Goal: Information Seeking & Learning: Learn about a topic

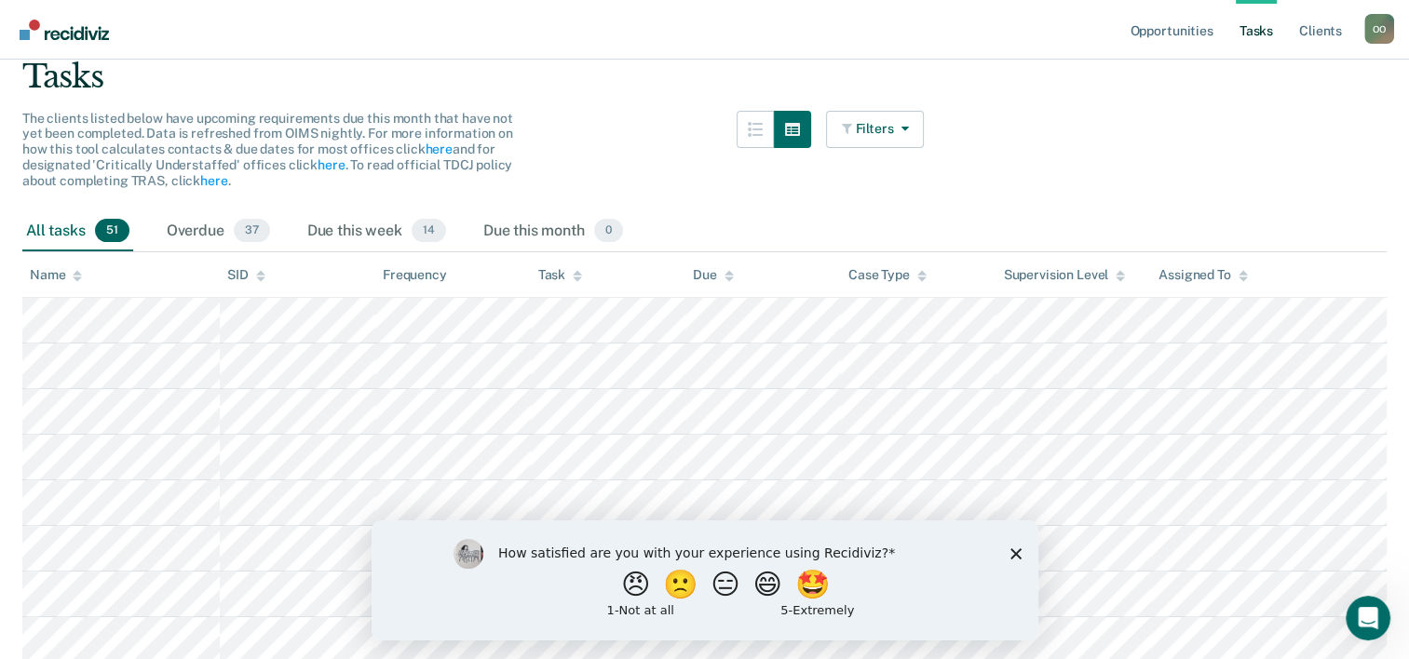
scroll to position [128, 0]
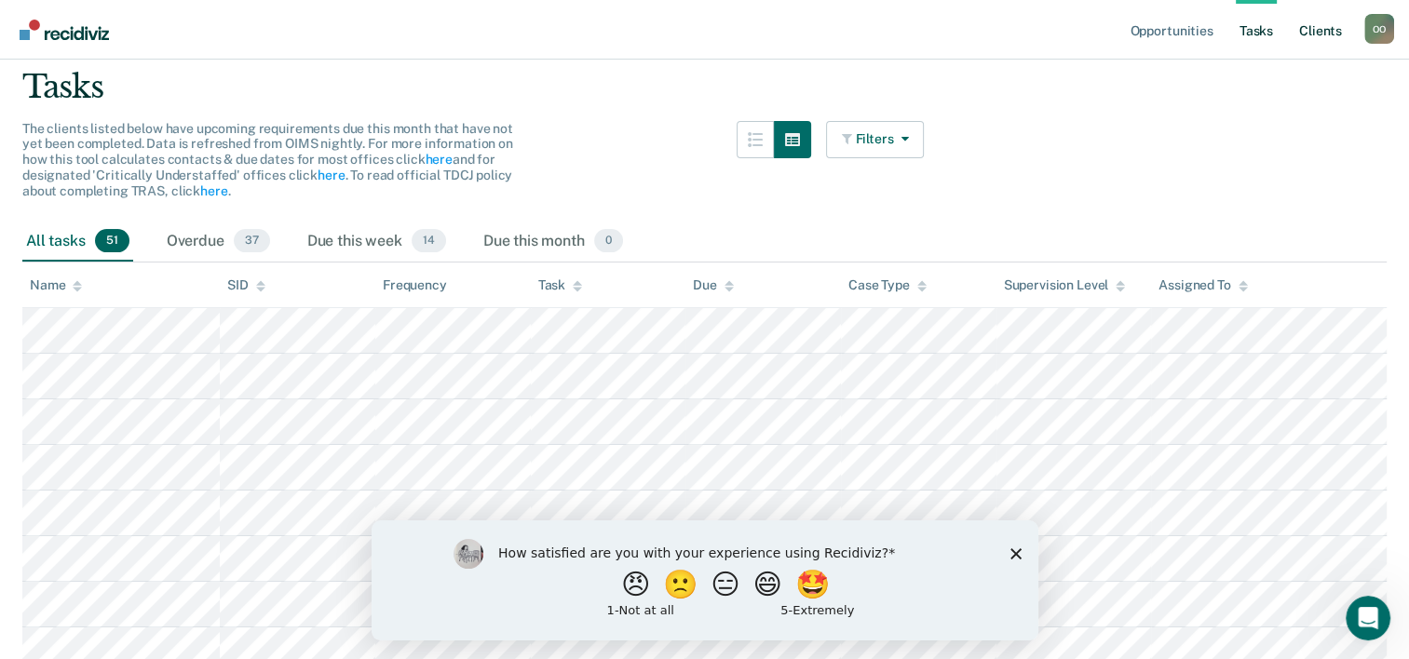
click at [1323, 34] on link "Client s" at bounding box center [1320, 30] width 50 height 60
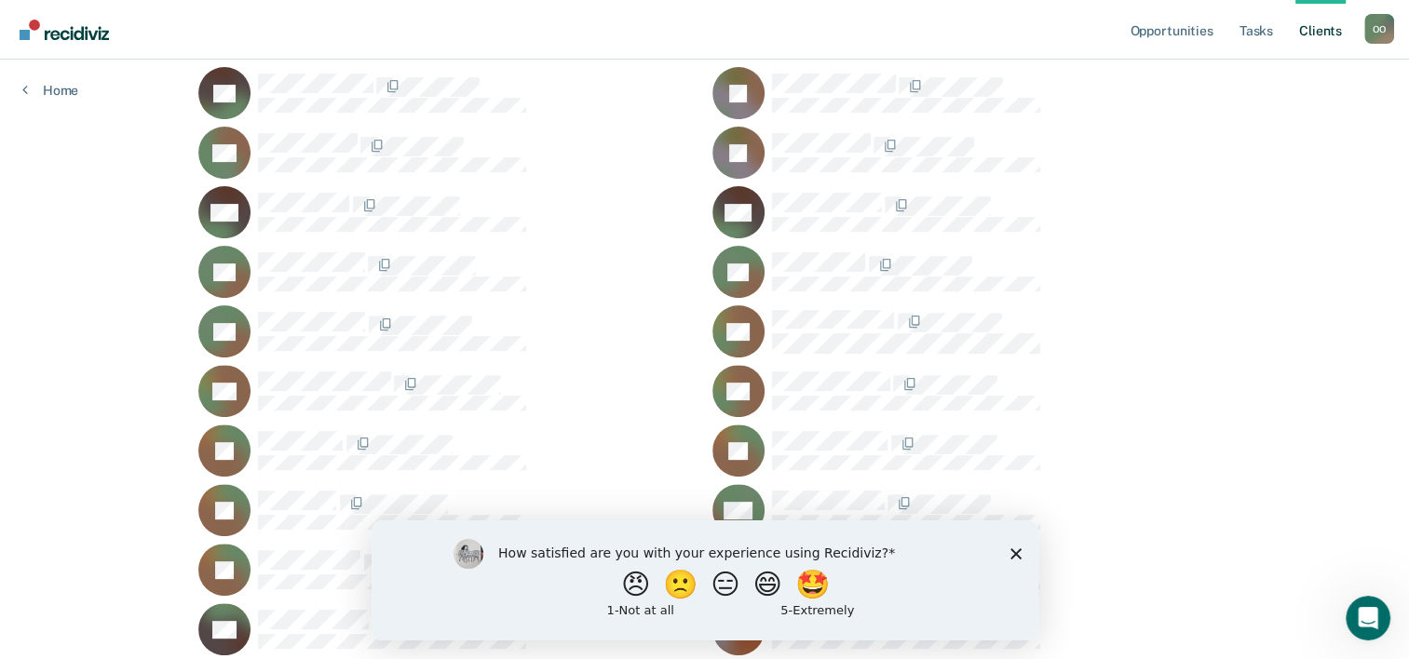
scroll to position [652, 0]
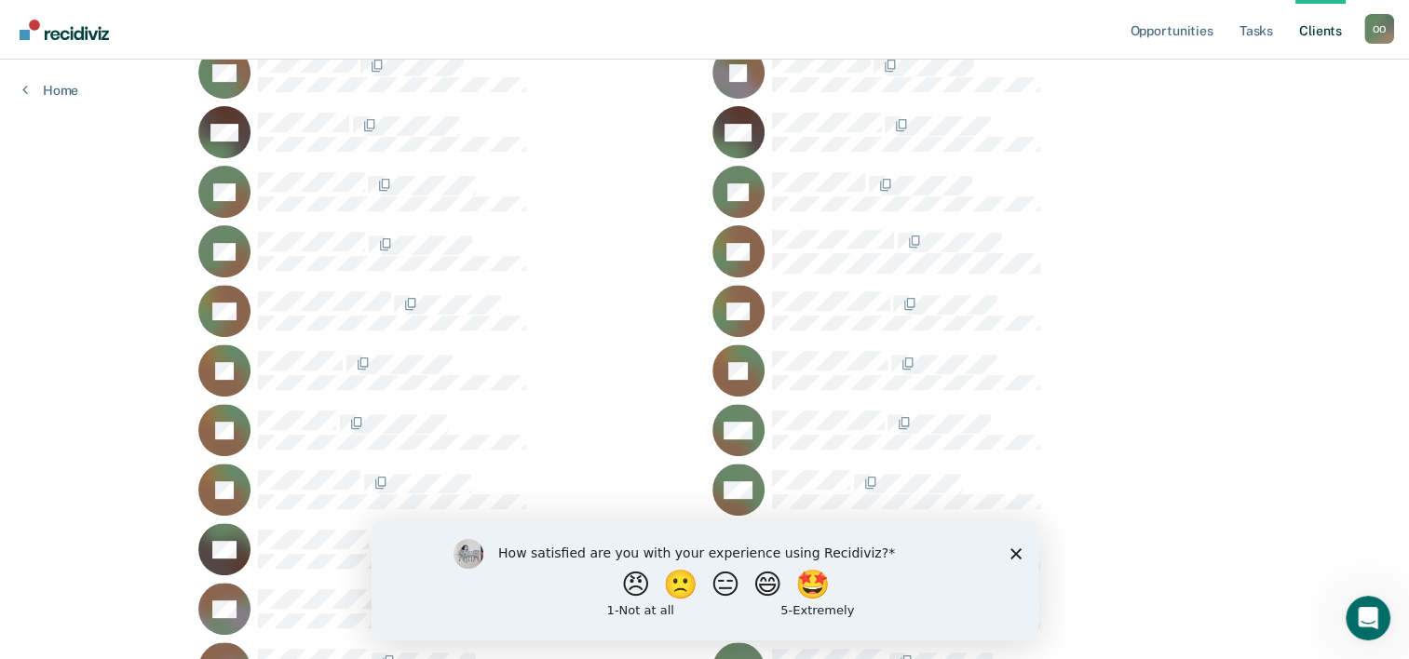
click at [1015, 555] on icon "Close survey" at bounding box center [1014, 552] width 11 height 11
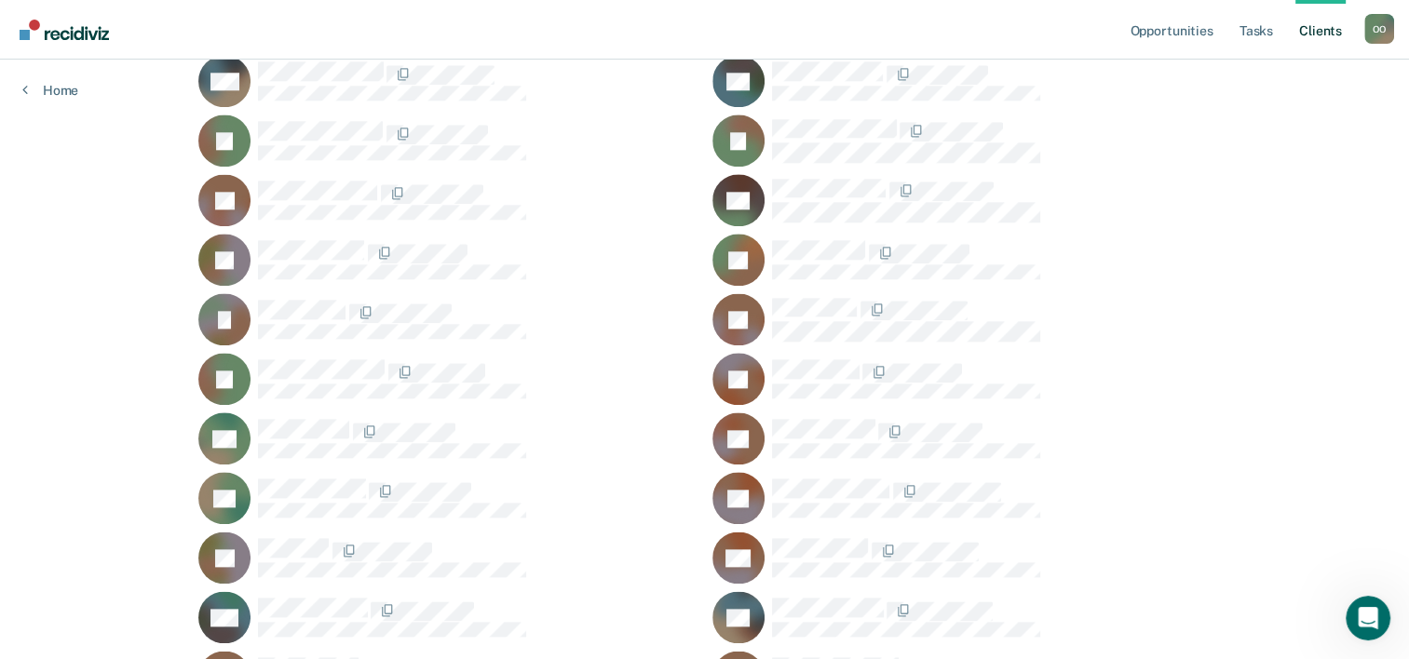
scroll to position [2235, 0]
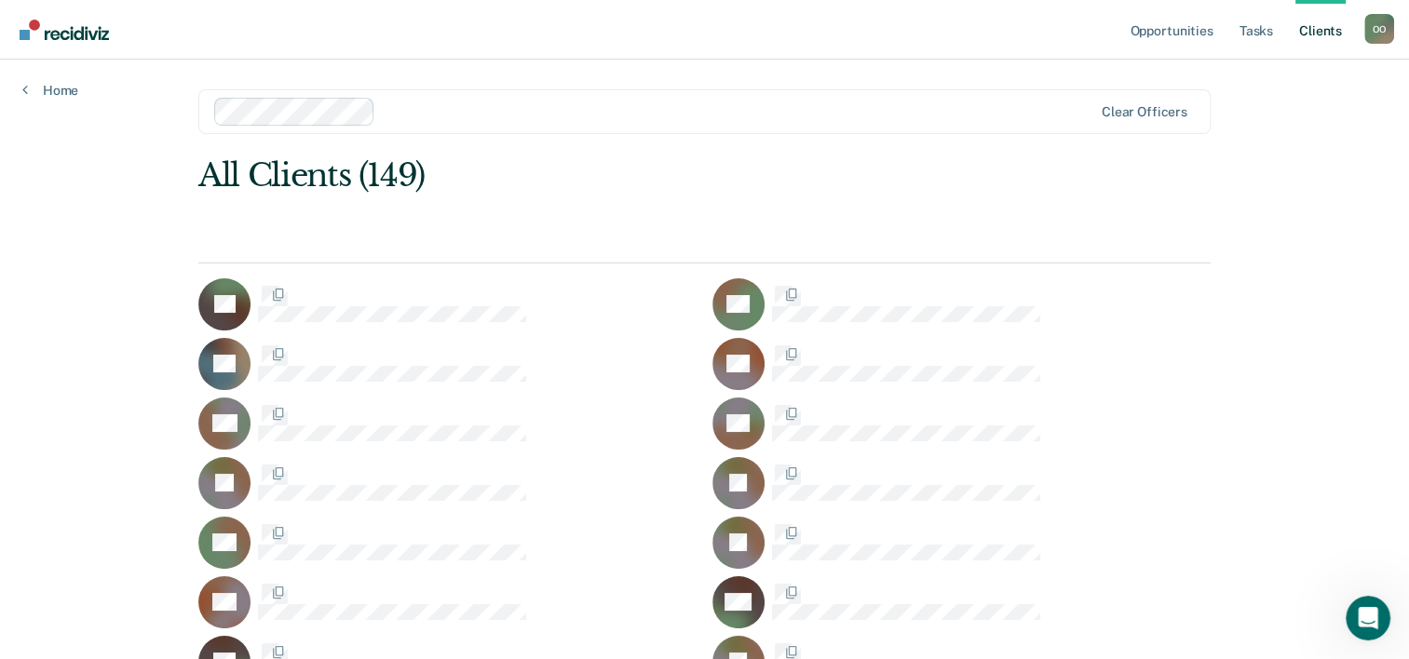
scroll to position [2235, 0]
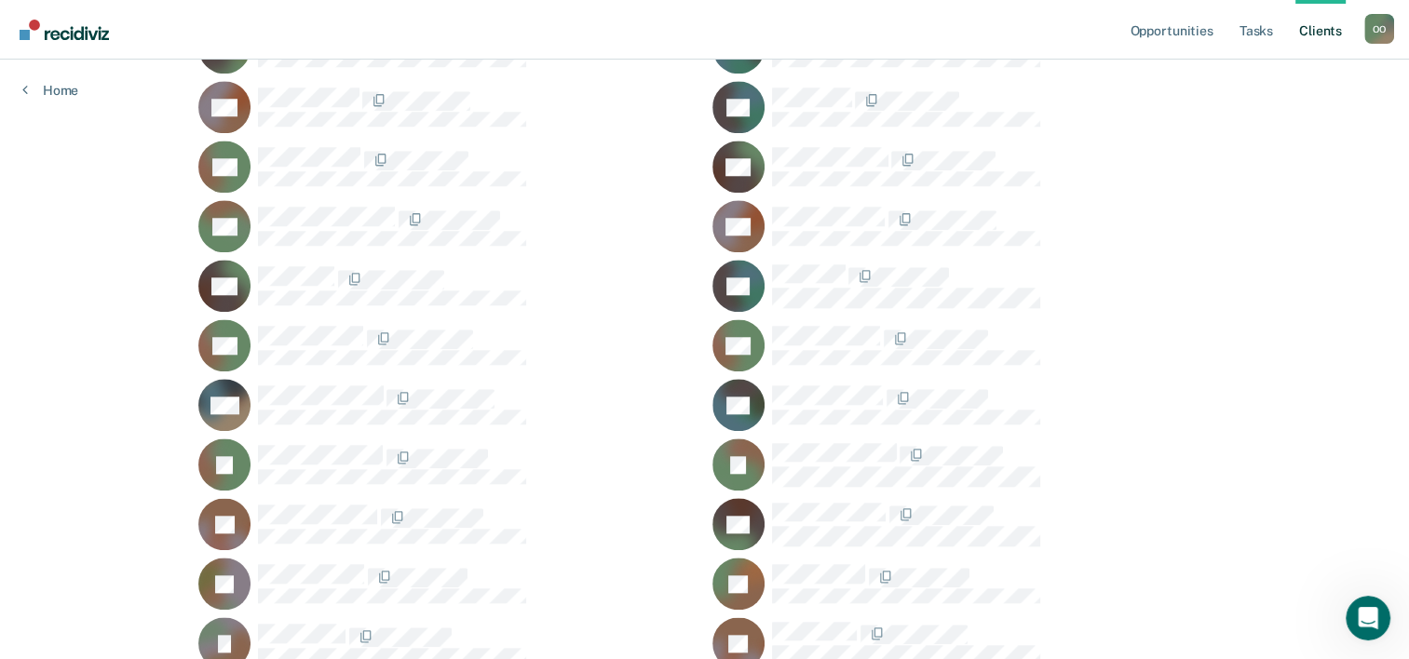
scroll to position [1769, 0]
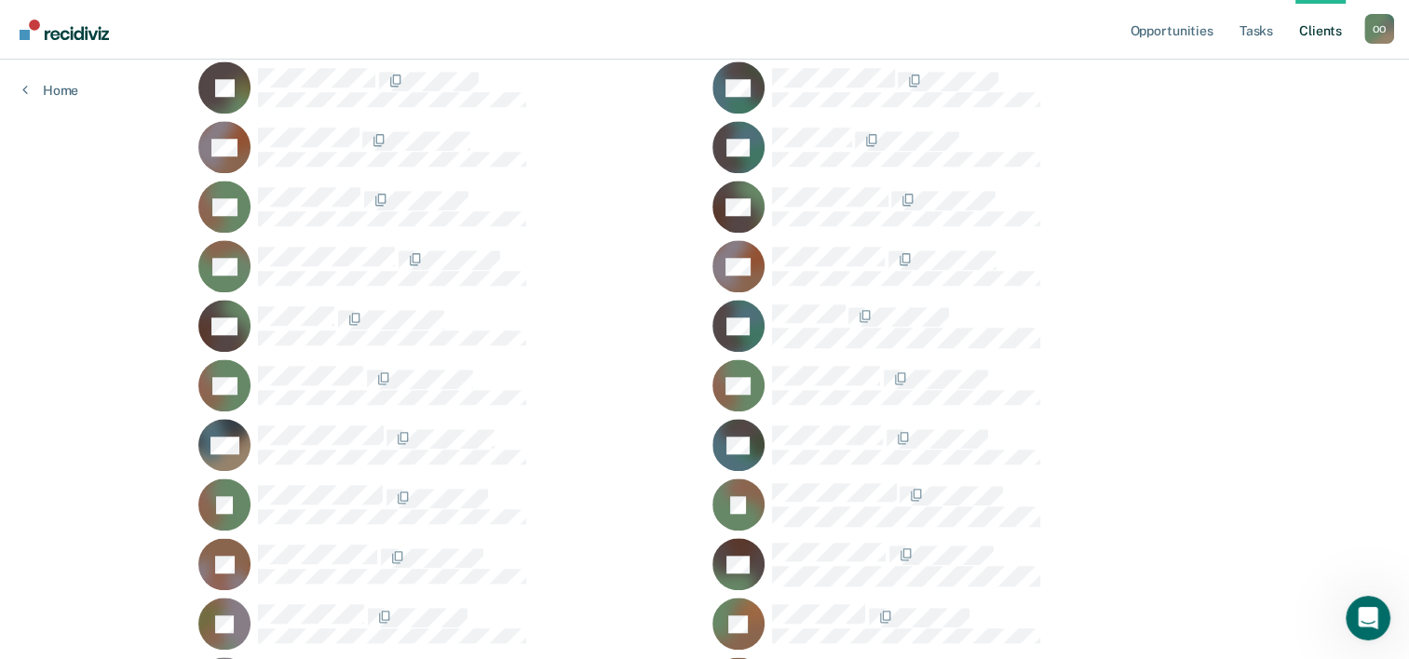
click at [885, 256] on span at bounding box center [887, 260] width 4 height 20
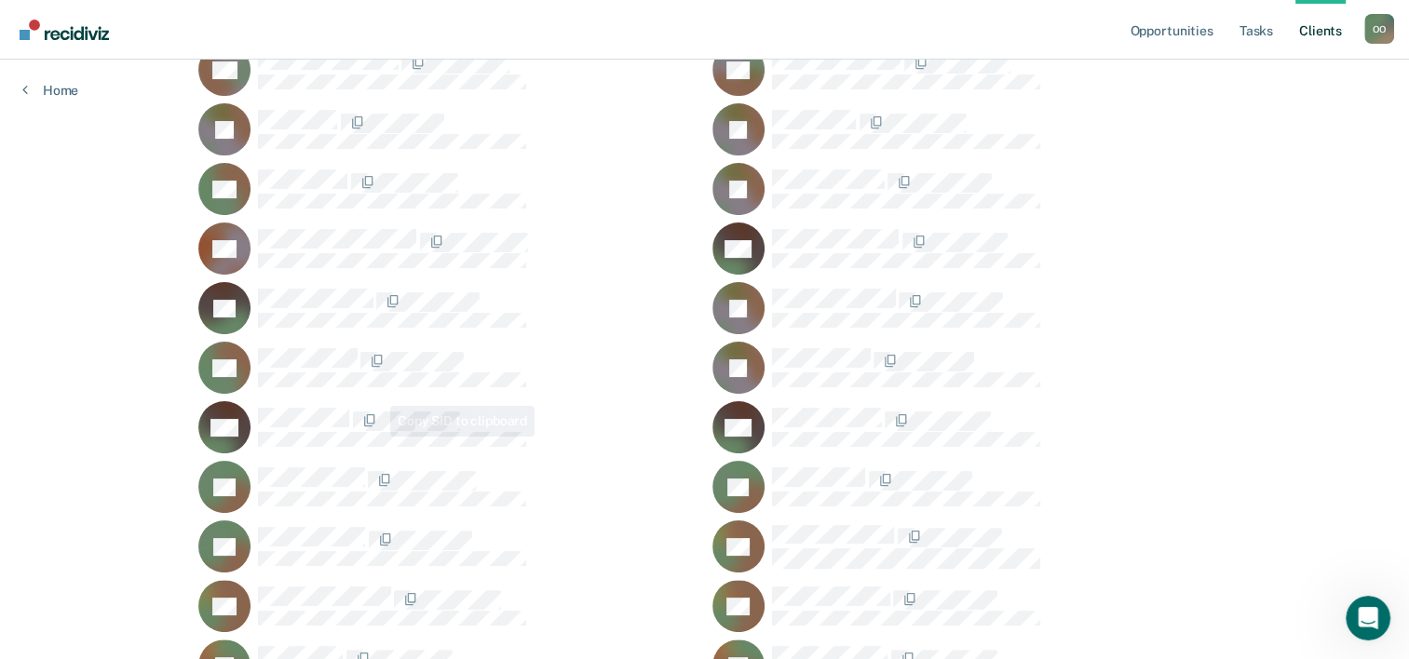
scroll to position [372, 0]
